Goal: Information Seeking & Learning: Learn about a topic

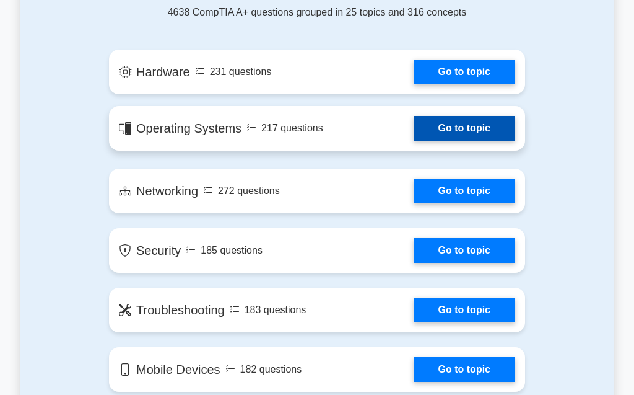
scroll to position [636, 0]
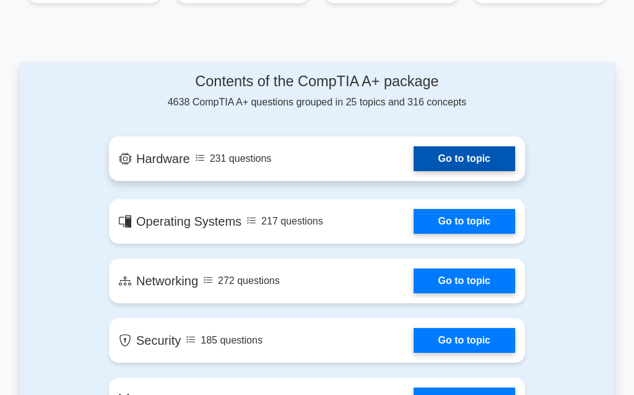
click at [464, 155] on link "Go to topic" at bounding box center [465, 158] width 102 height 25
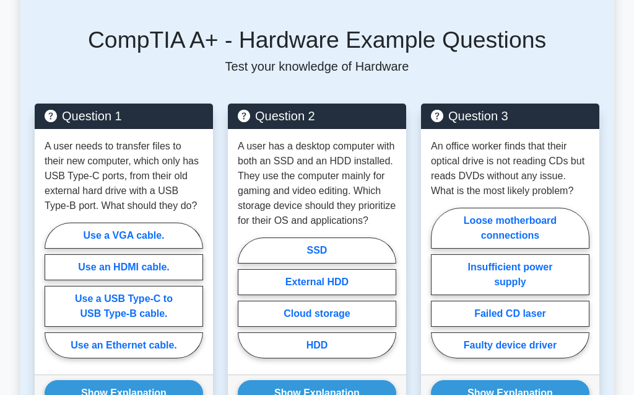
scroll to position [706, 0]
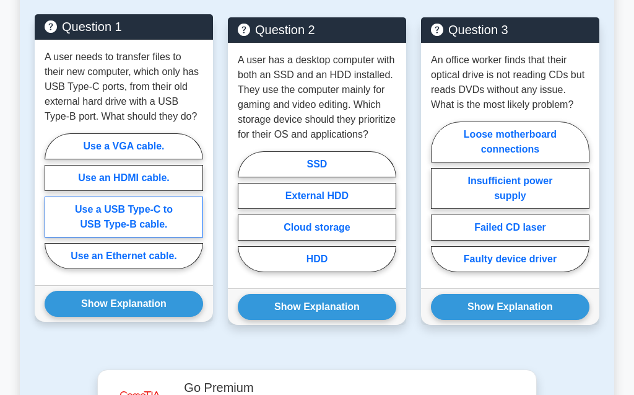
click at [153, 236] on label "Use a USB Type-C to USB Type-B cable." at bounding box center [124, 216] width 159 height 41
click at [53, 209] on input "Use a USB Type-C to USB Type-B cable." at bounding box center [49, 205] width 8 height 8
radio input "true"
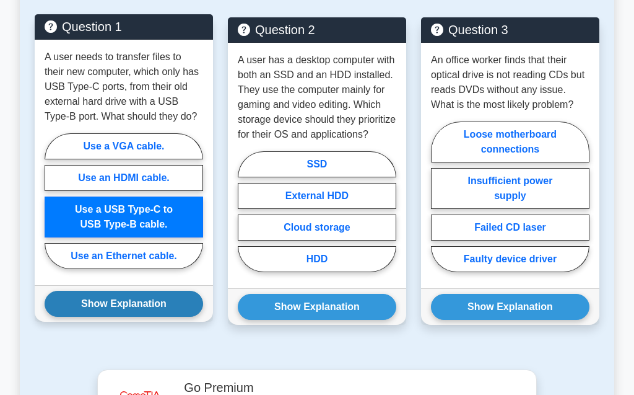
click at [128, 317] on button "Show Explanation" at bounding box center [124, 304] width 159 height 26
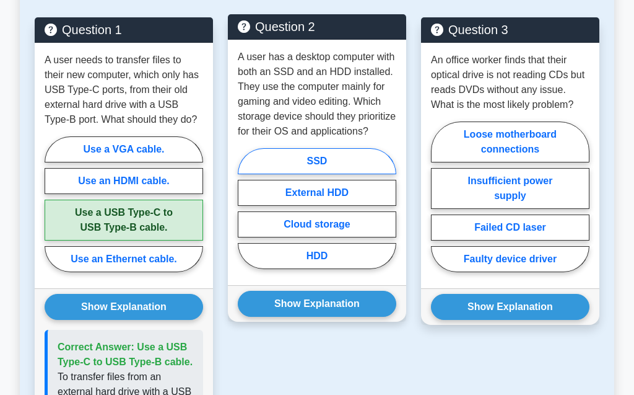
click at [318, 159] on label "SSD" at bounding box center [317, 161] width 159 height 26
click at [246, 208] on input "SSD" at bounding box center [242, 212] width 8 height 8
radio input "true"
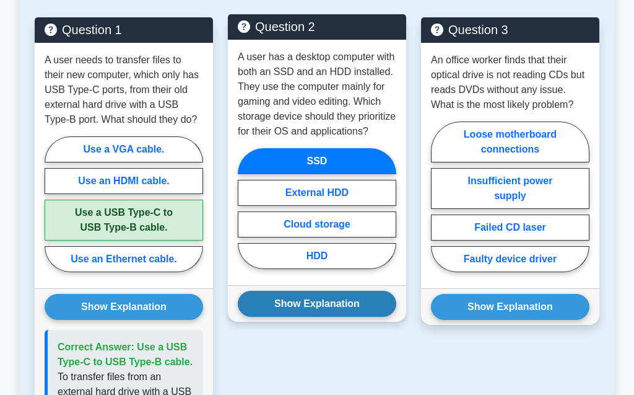
click at [357, 296] on button "Show Explanation" at bounding box center [317, 304] width 159 height 26
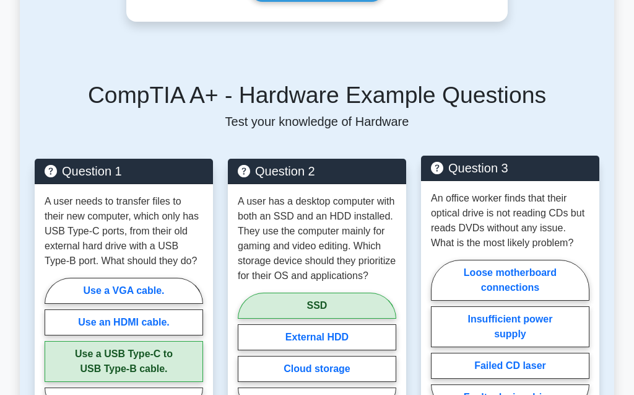
scroll to position [636, 0]
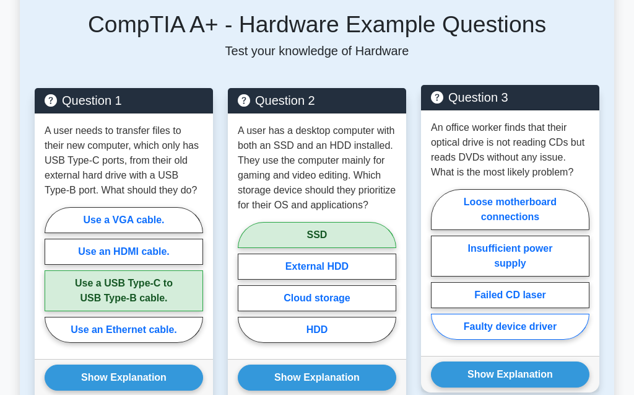
click at [521, 340] on label "Faulty device driver" at bounding box center [510, 326] width 159 height 26
click at [439, 272] on input "Faulty device driver" at bounding box center [435, 268] width 8 height 8
radio input "true"
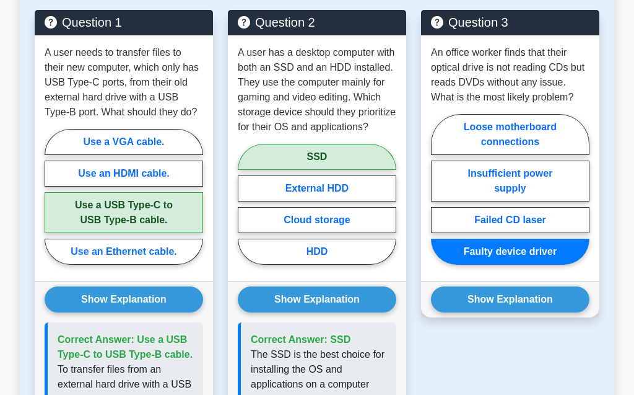
scroll to position [848, 0]
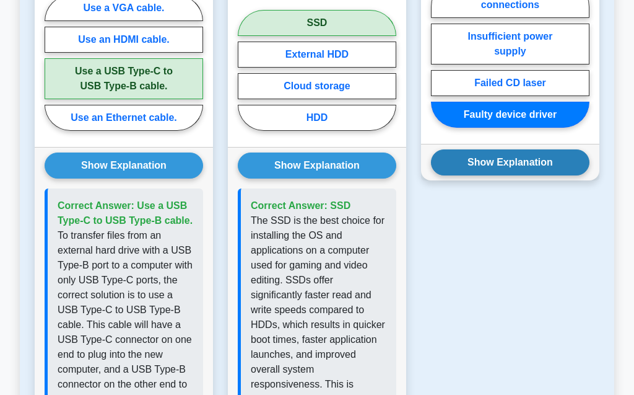
click at [529, 175] on button "Show Explanation" at bounding box center [510, 162] width 159 height 26
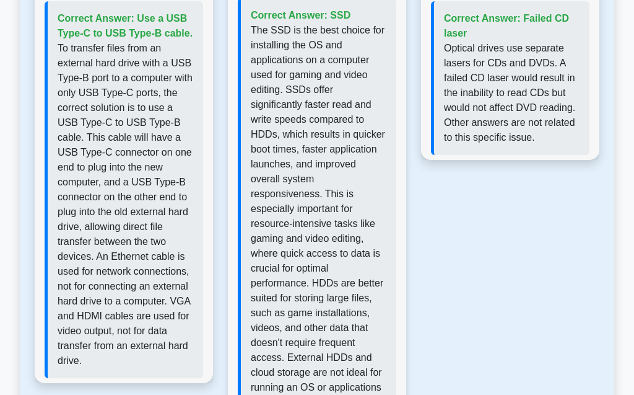
scroll to position [1130, 0]
